Goal: Navigation & Orientation: Find specific page/section

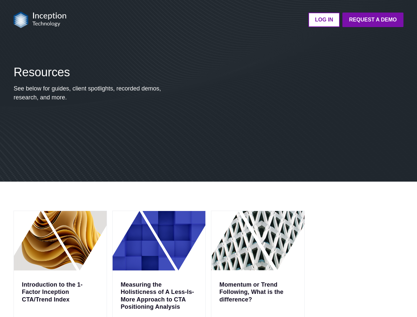
click at [208, 159] on div "Resources See below for guides, client spotlights, recorded demos, research, an…" at bounding box center [208, 116] width 395 height 132
click at [40, 20] on img at bounding box center [40, 20] width 53 height 17
click at [239, 20] on ul "LOG IN Request a Demo Go back to platform" at bounding box center [238, 20] width 329 height 15
click at [42, 72] on span "Resources" at bounding box center [42, 72] width 56 height 14
